Goal: Register for event/course

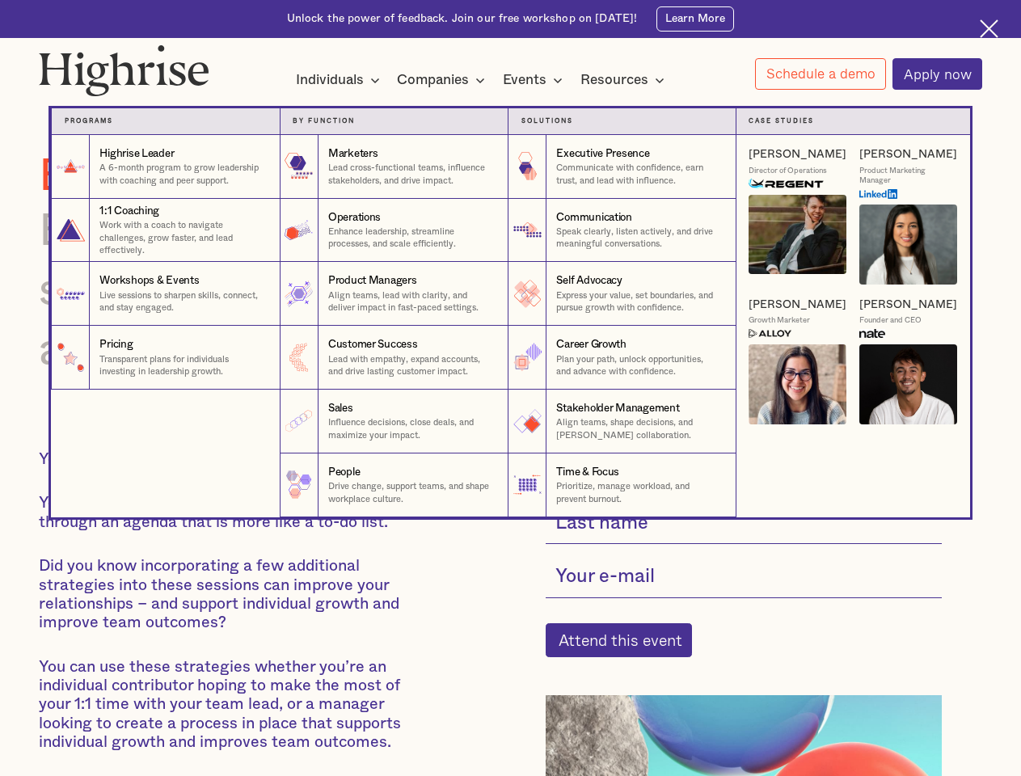
click at [338, 81] on div "Individuals" at bounding box center [330, 79] width 68 height 19
click at [444, 81] on div "Companies" at bounding box center [433, 79] width 72 height 19
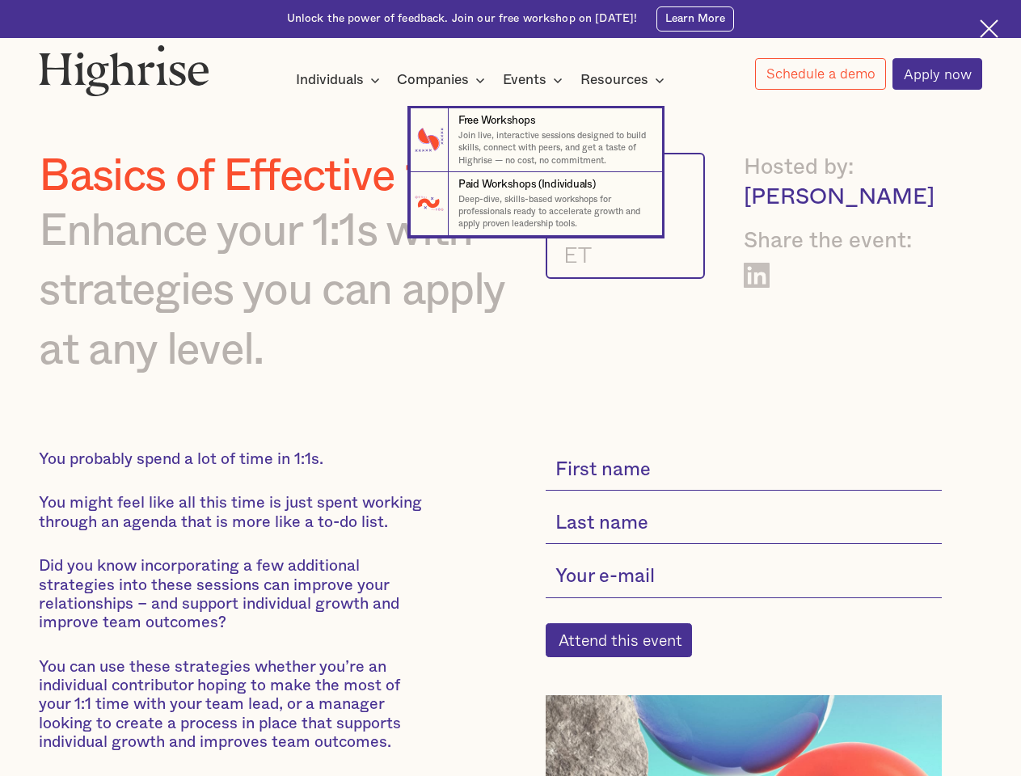
click at [537, 81] on div "Events" at bounding box center [525, 79] width 44 height 19
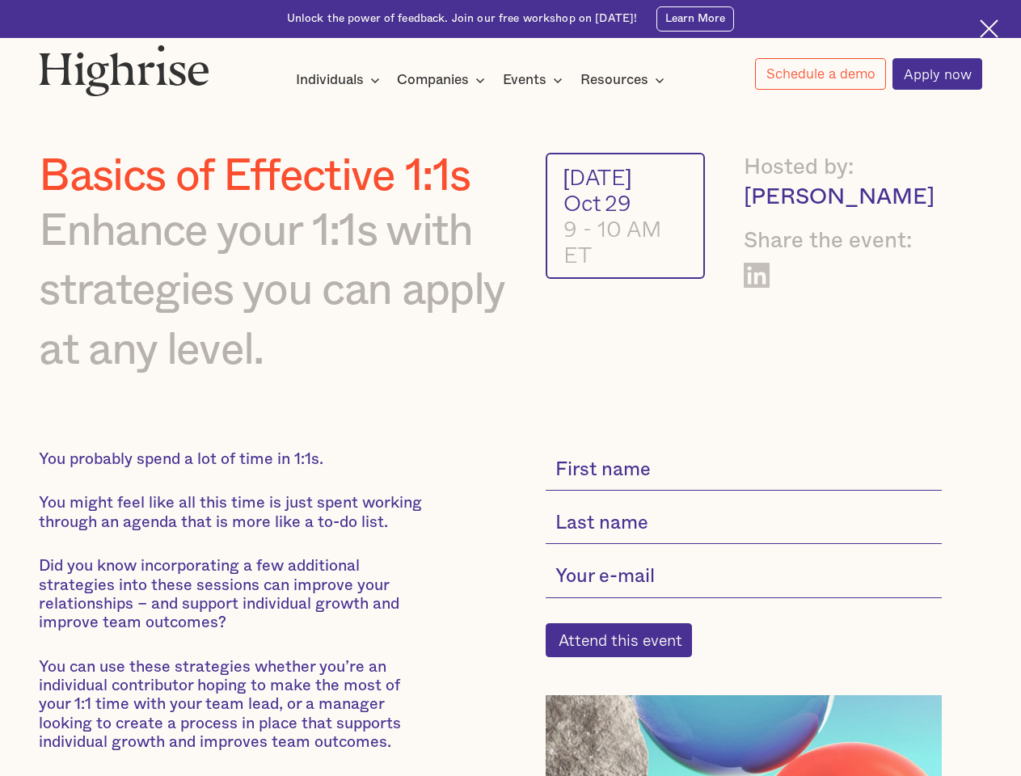
click at [627, 81] on div "Resources" at bounding box center [614, 79] width 68 height 19
click at [819, 74] on link "Schedule a demo" at bounding box center [820, 74] width 131 height 32
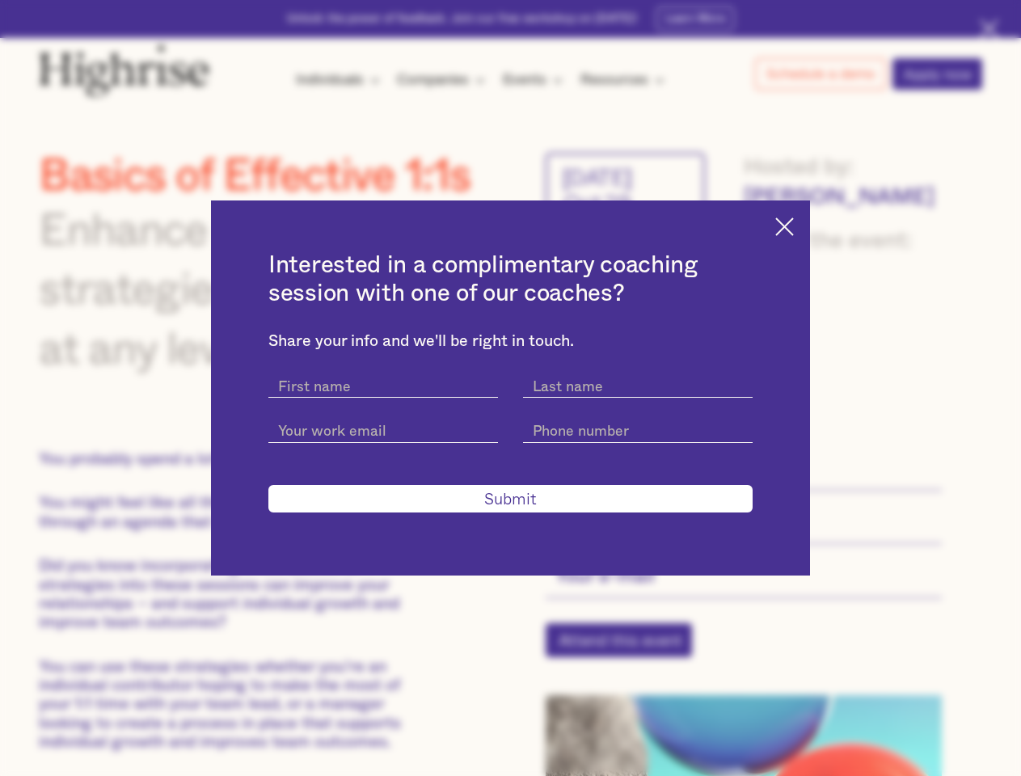
click at [627, 650] on div "Interested in a complimentary coaching session with one of our coaches? Share y…" at bounding box center [510, 388] width 1021 height 776
